Goal: Task Accomplishment & Management: Complete application form

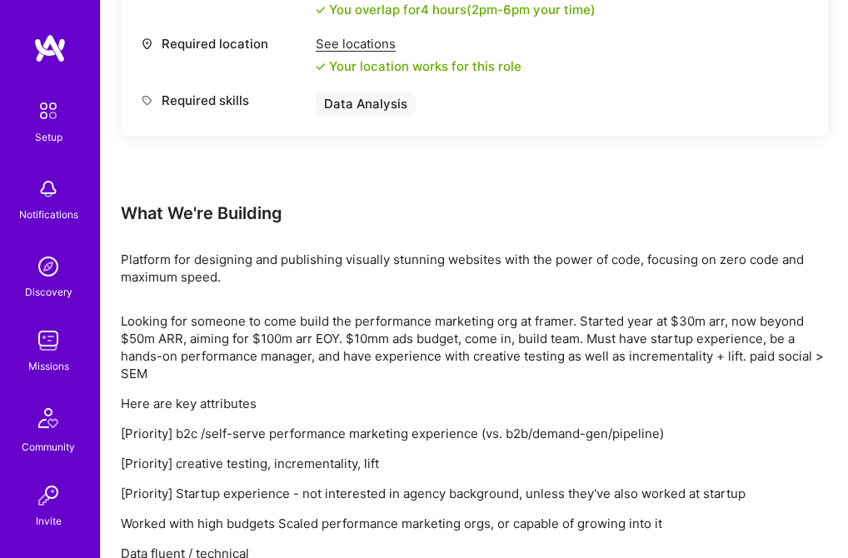
scroll to position [936, 0]
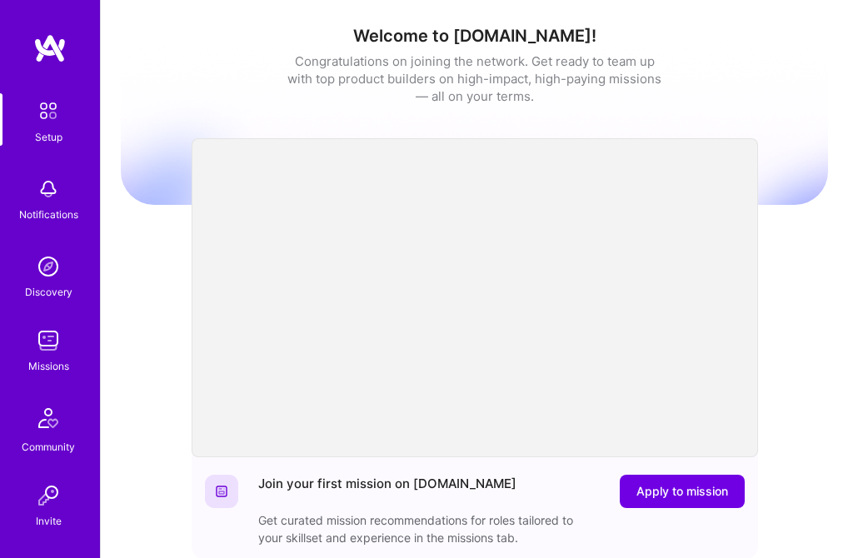
click at [38, 199] on img at bounding box center [48, 188] width 33 height 33
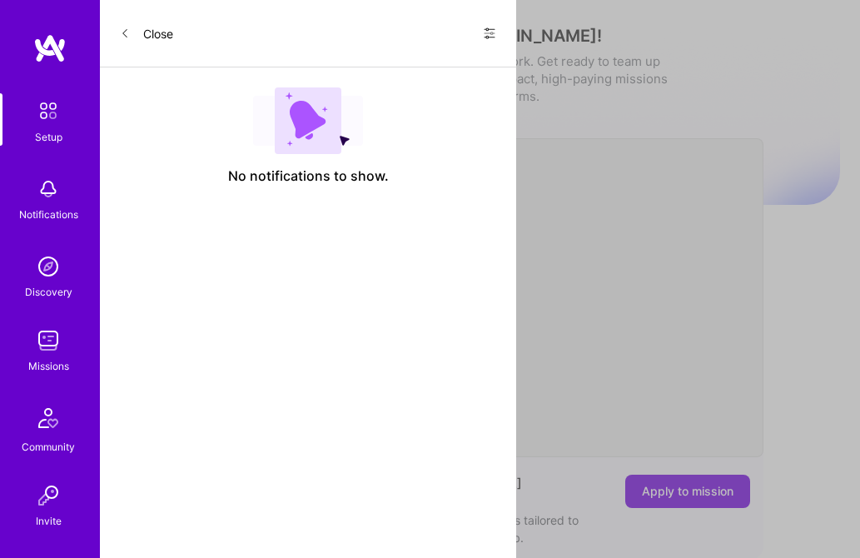
click at [152, 35] on button "Close" at bounding box center [146, 33] width 53 height 27
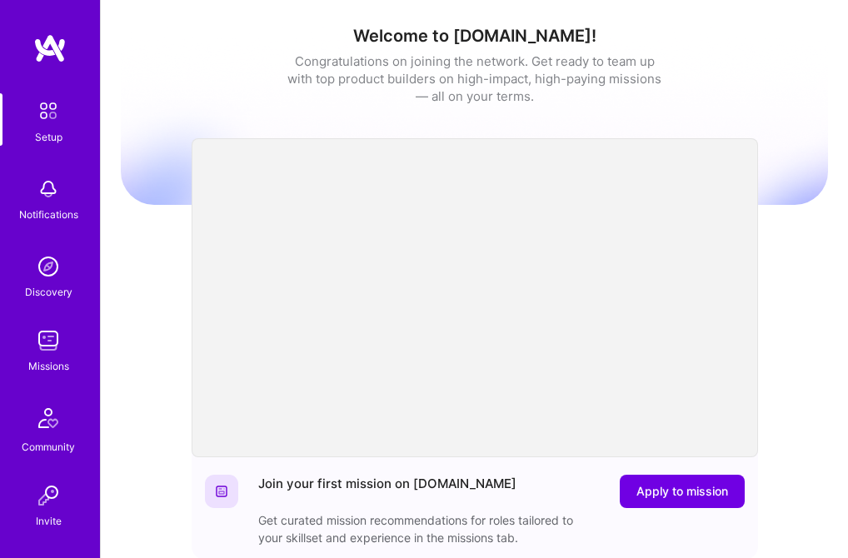
click at [41, 346] on img at bounding box center [48, 340] width 33 height 33
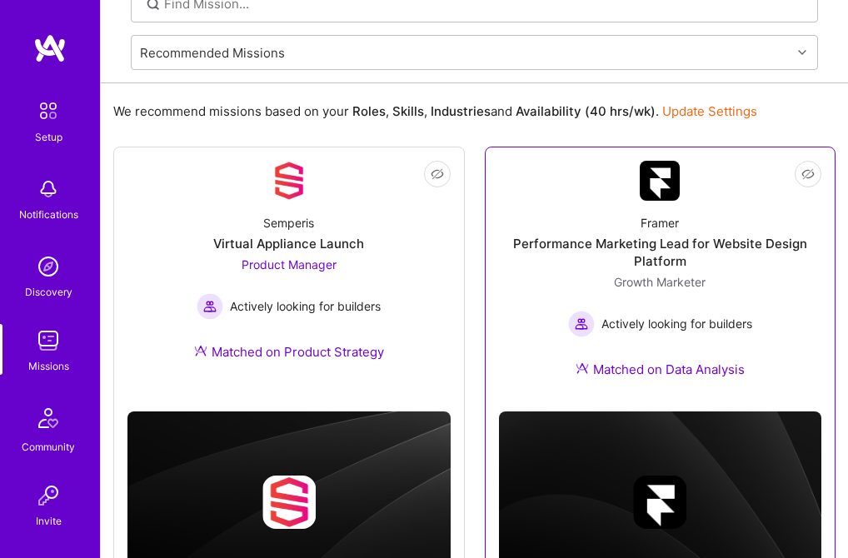
scroll to position [212, 0]
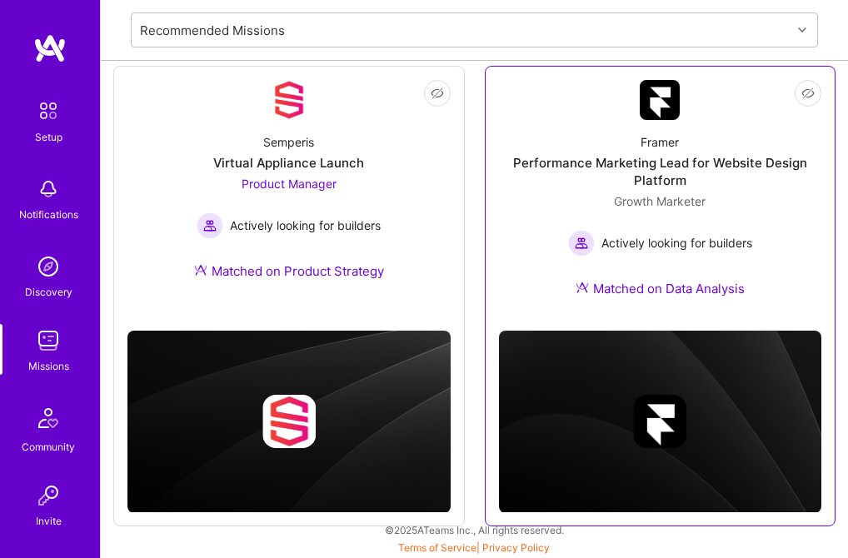
click at [656, 164] on div "Performance Marketing Lead for Website Design Platform" at bounding box center [660, 171] width 323 height 35
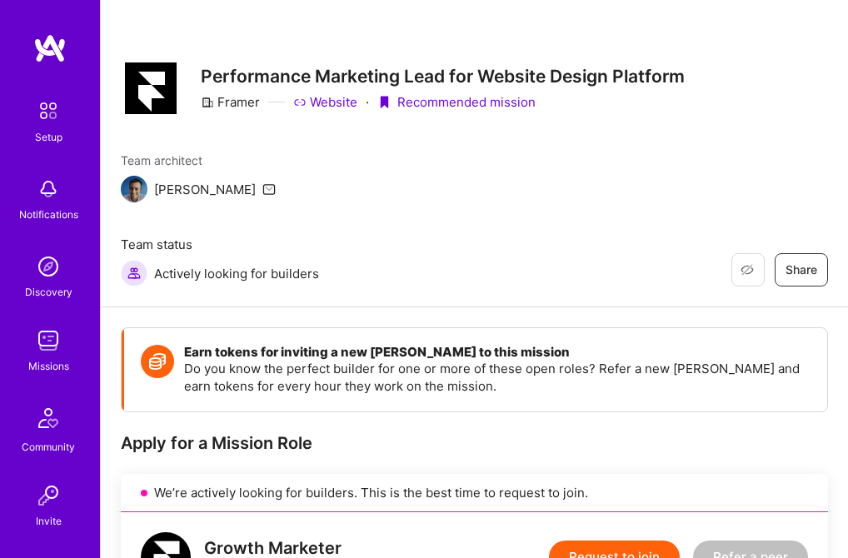
click at [262, 188] on icon at bounding box center [268, 188] width 13 height 13
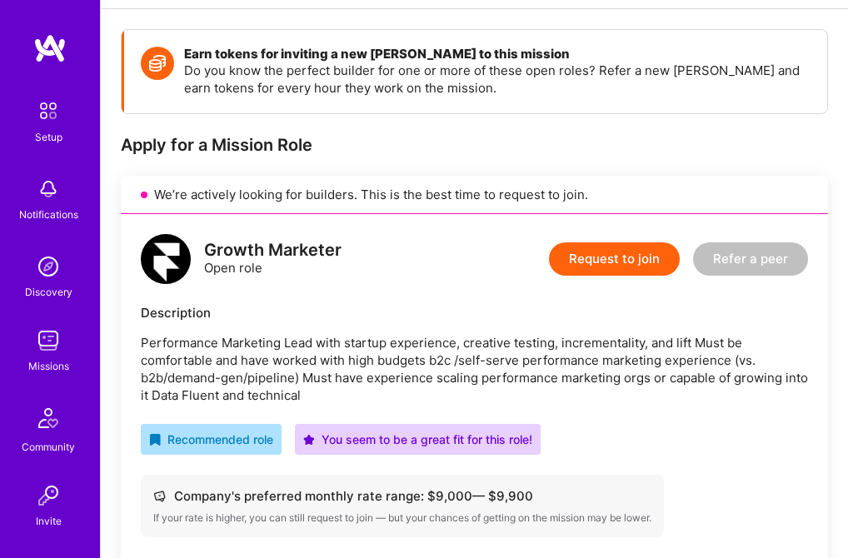
scroll to position [297, 0]
click at [618, 243] on button "Request to join" at bounding box center [614, 259] width 131 height 33
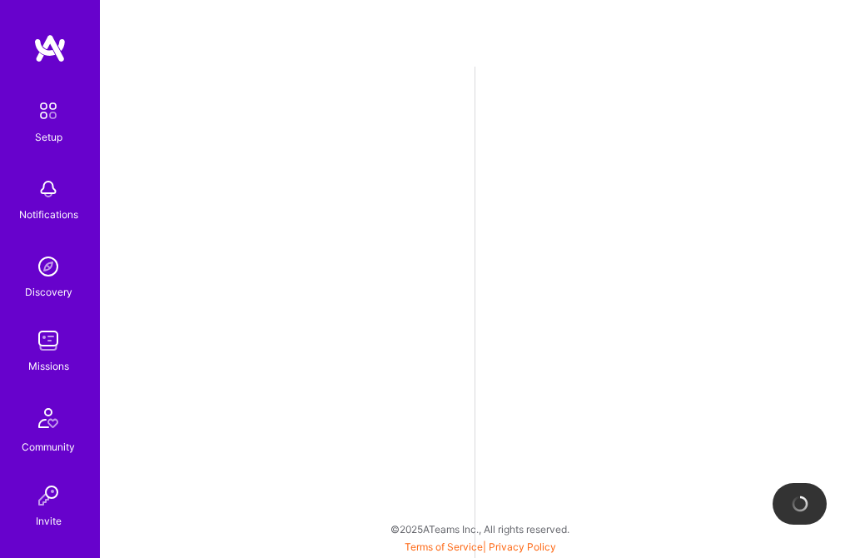
select select "GB"
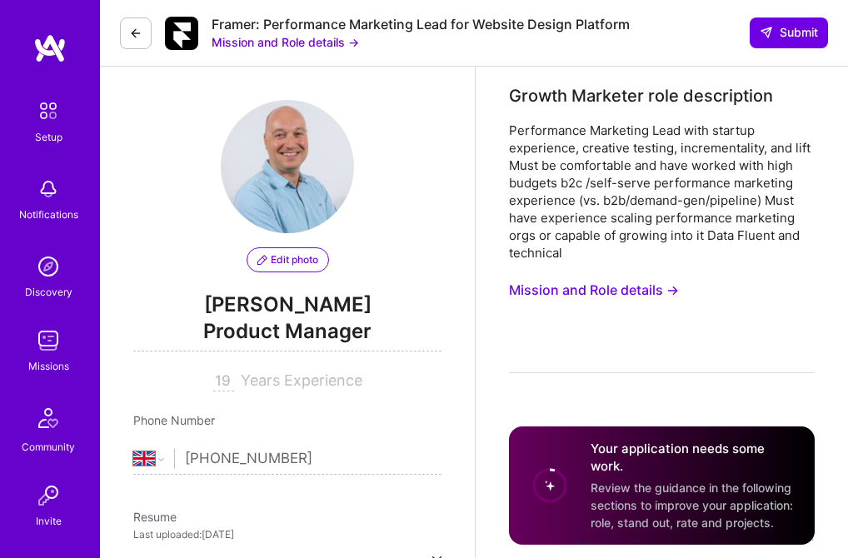
click at [226, 379] on input "19" at bounding box center [223, 381] width 21 height 20
type input "1"
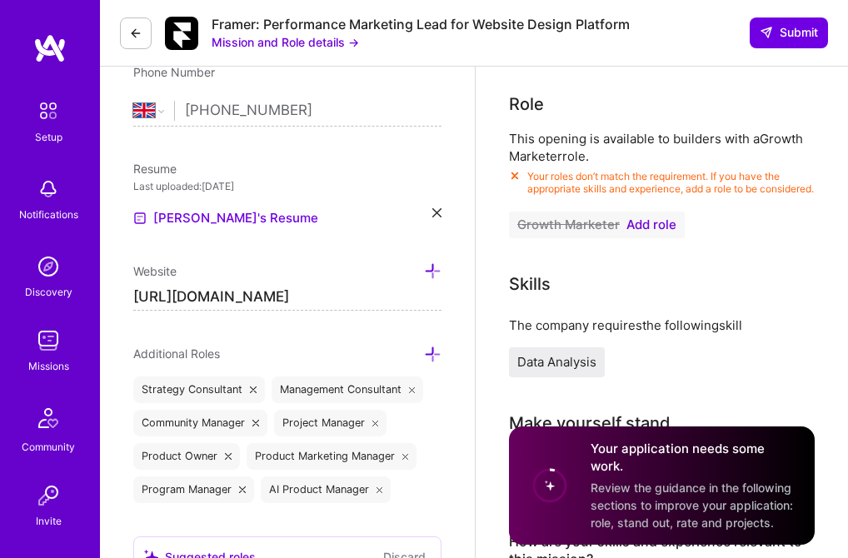
scroll to position [313, 0]
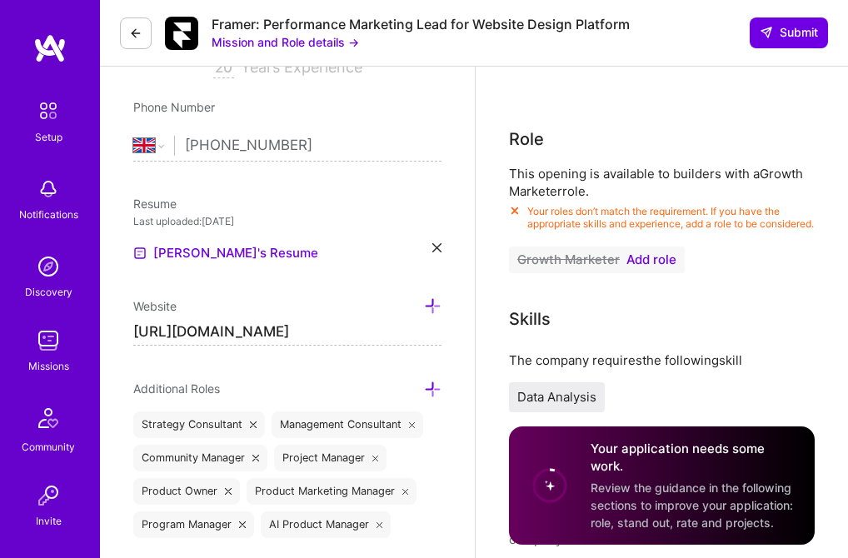
type input "20"
click at [648, 266] on span "Add role" at bounding box center [651, 259] width 50 height 13
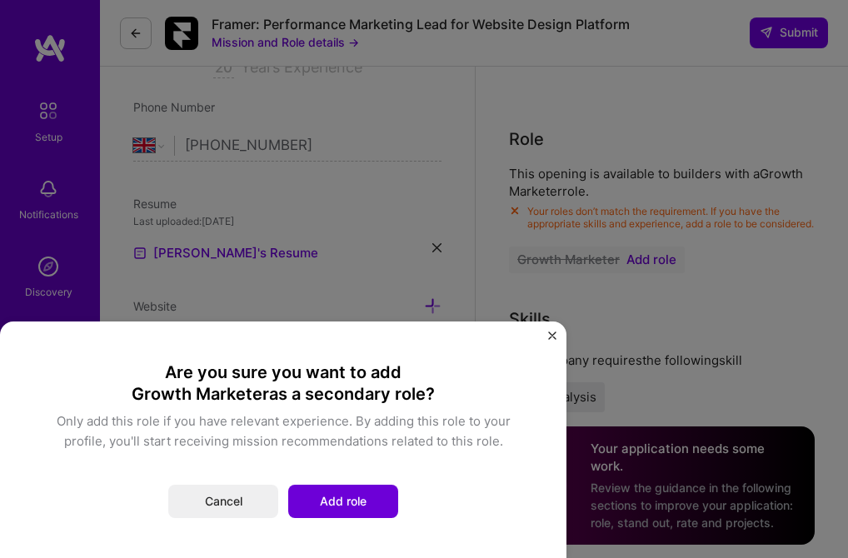
click at [556, 331] on img "Close" at bounding box center [552, 335] width 8 height 8
